Goal: Find contact information: Find contact information

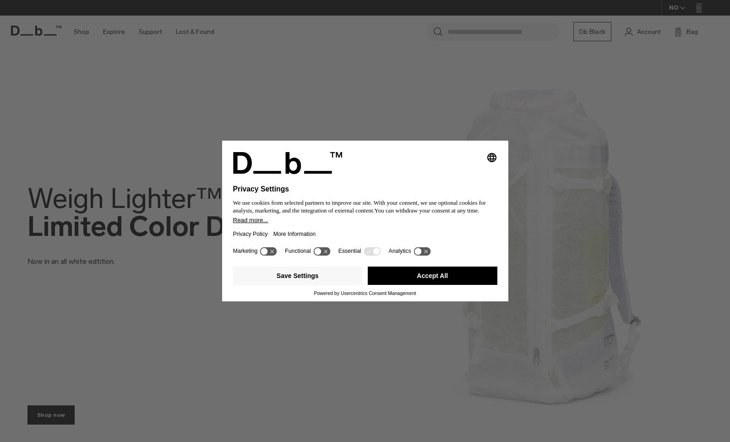
click at [431, 285] on button "Accept All" at bounding box center [433, 276] width 130 height 18
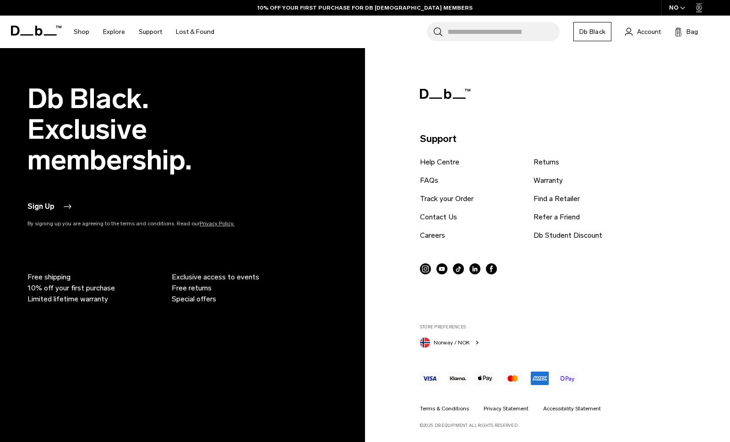
scroll to position [1954, 0]
click at [569, 199] on link "Find a Retailer" at bounding box center [557, 199] width 46 height 11
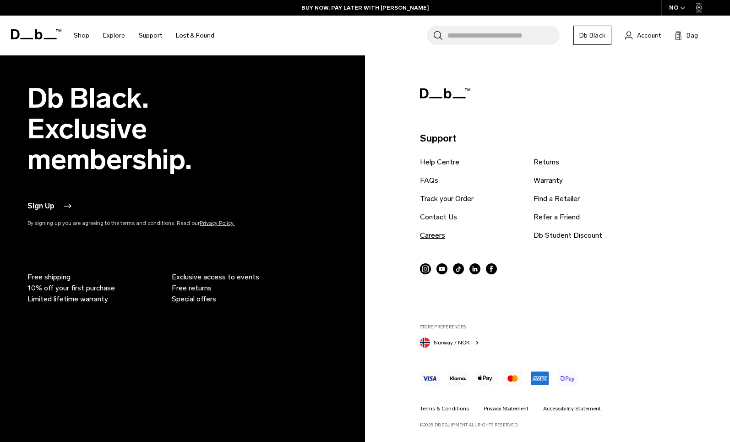
scroll to position [1058, 0]
click at [447, 221] on link "Contact Us" at bounding box center [438, 217] width 37 height 11
